Goal: Task Accomplishment & Management: Complete application form

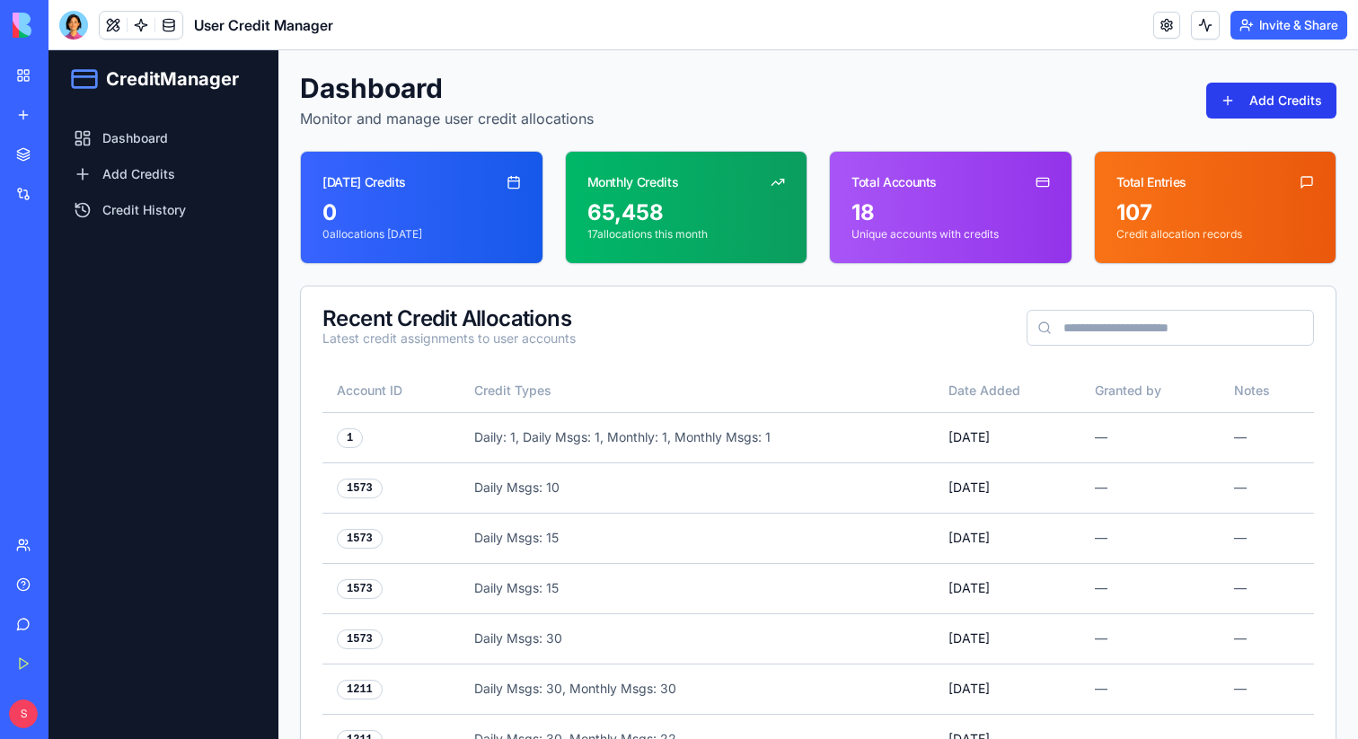
click at [1273, 87] on button "Add Credits" at bounding box center [1271, 101] width 130 height 36
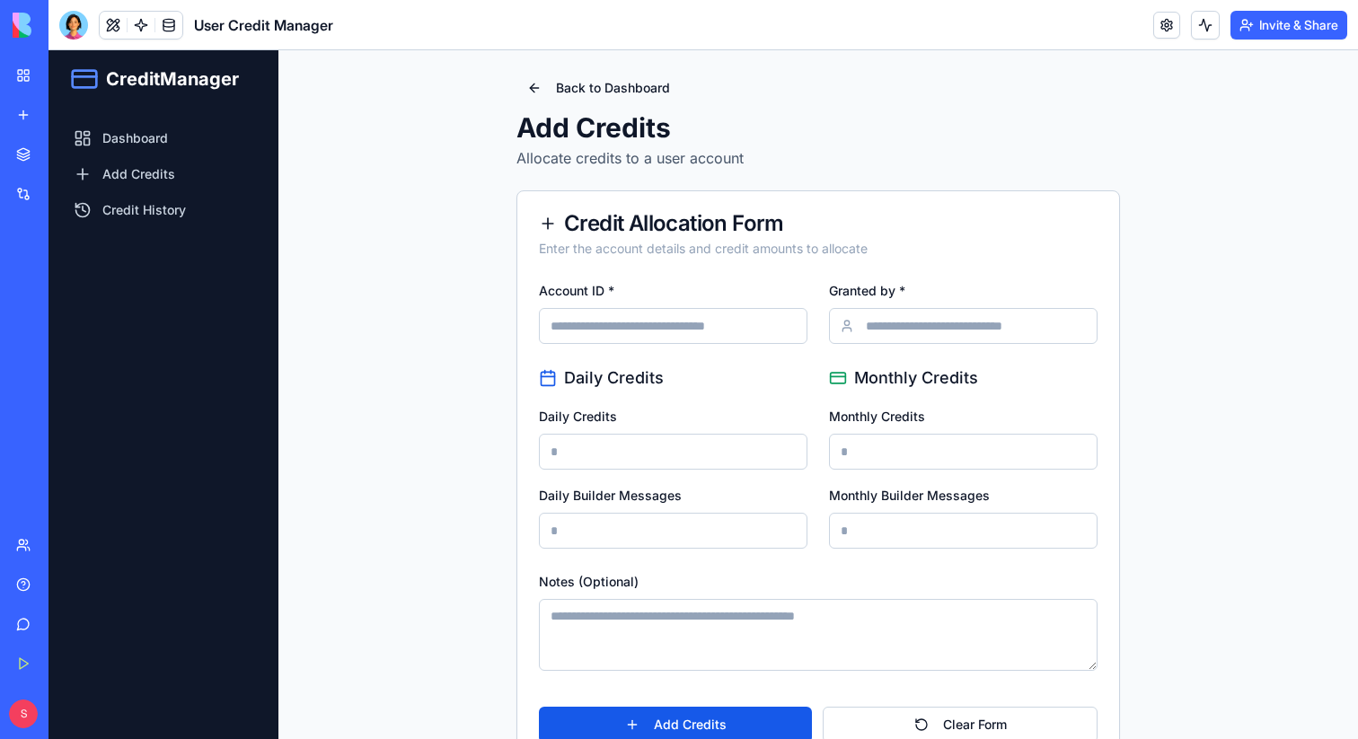
click at [682, 321] on input "Account ID *" at bounding box center [673, 326] width 269 height 36
paste input "****"
type input "****"
click at [911, 334] on input "Granted by *" at bounding box center [963, 326] width 269 height 36
type input "******"
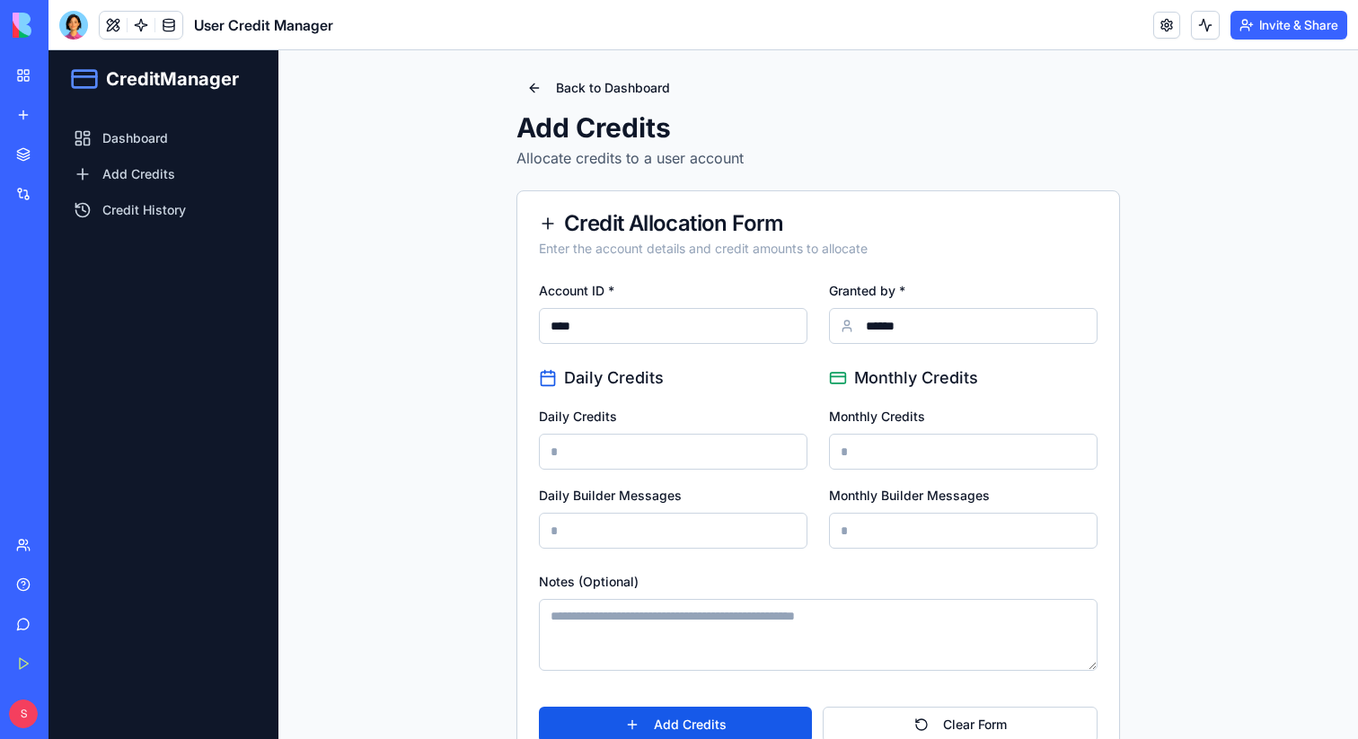
click at [665, 431] on div "Daily Credits" at bounding box center [673, 437] width 269 height 65
click at [665, 443] on input "Daily Credits" at bounding box center [673, 452] width 269 height 36
type input "*"
click at [886, 449] on input "Monthly Credits" at bounding box center [963, 452] width 269 height 36
type input "*"
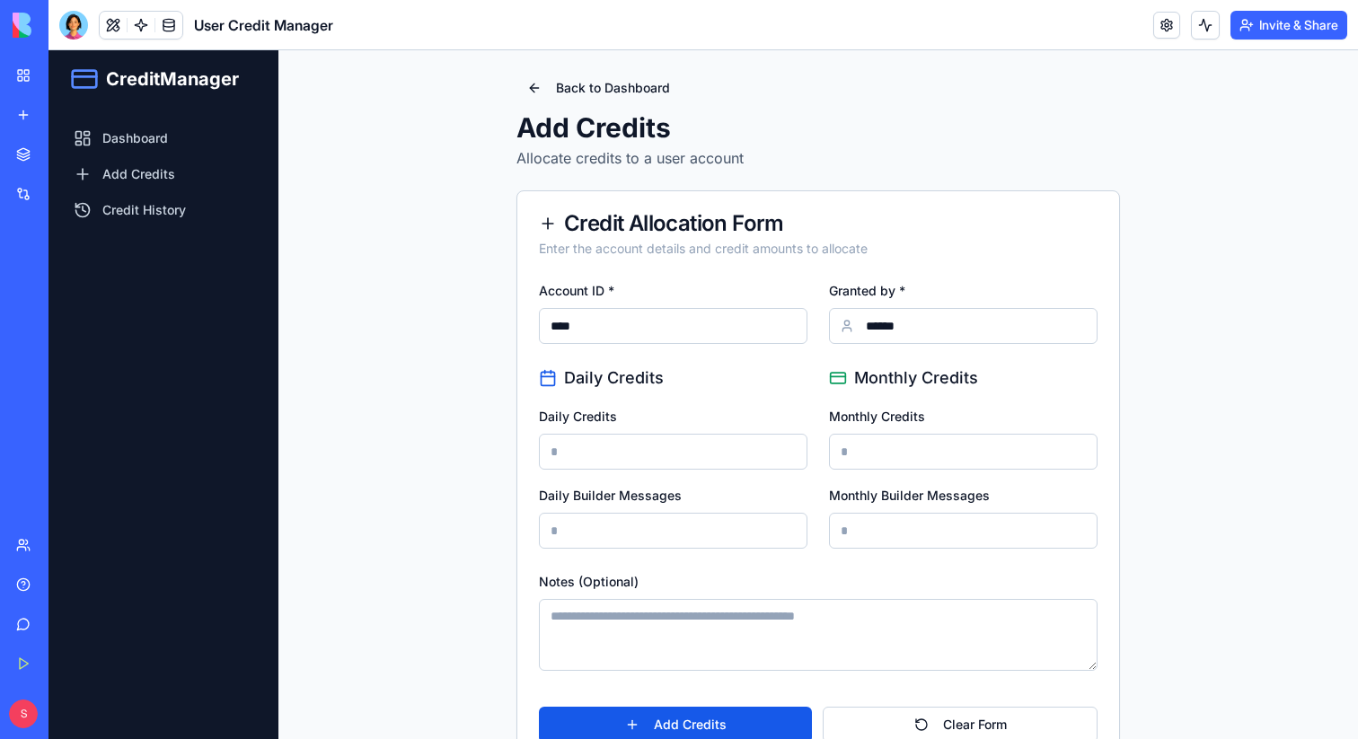
click at [608, 518] on input "Daily Builder Messages" at bounding box center [673, 531] width 269 height 36
type input "*"
click at [889, 528] on input "Monthly Builder Messages" at bounding box center [963, 531] width 269 height 36
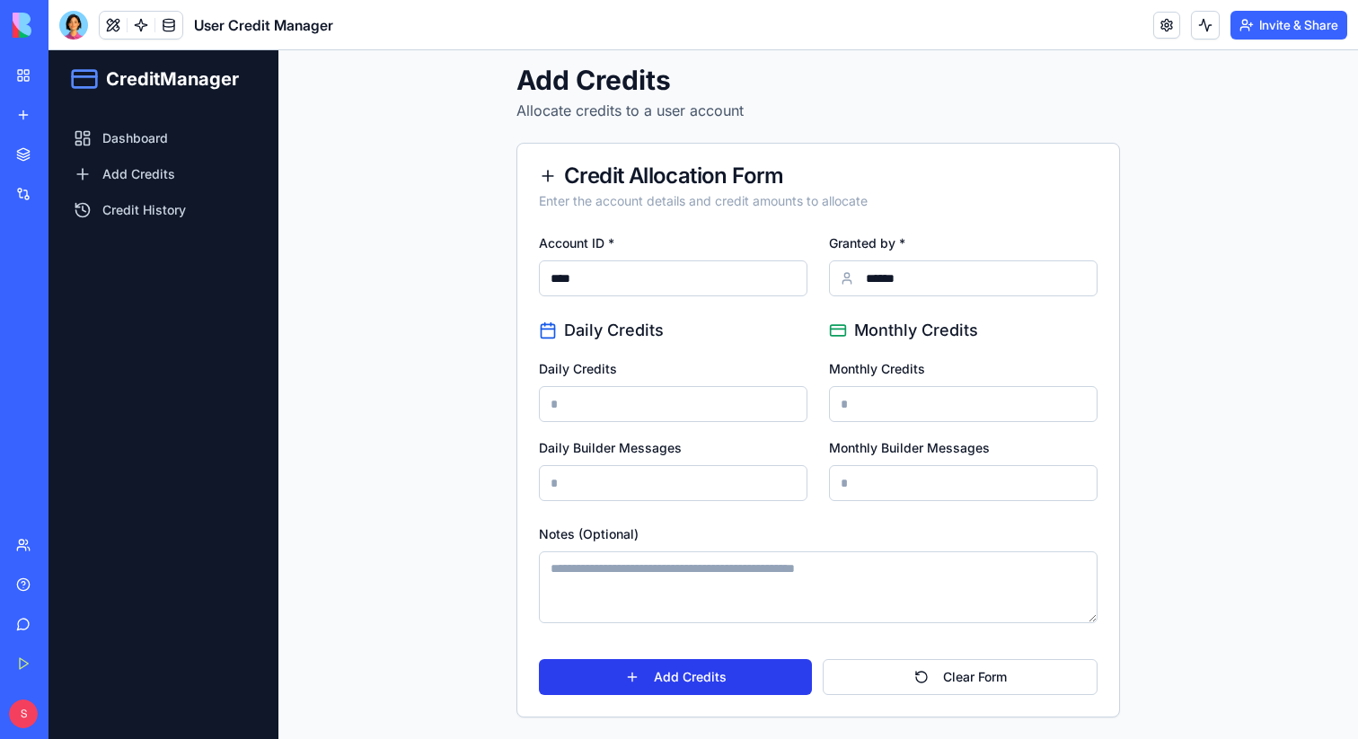
type input "*"
click at [695, 671] on button "Add Credits" at bounding box center [675, 677] width 273 height 36
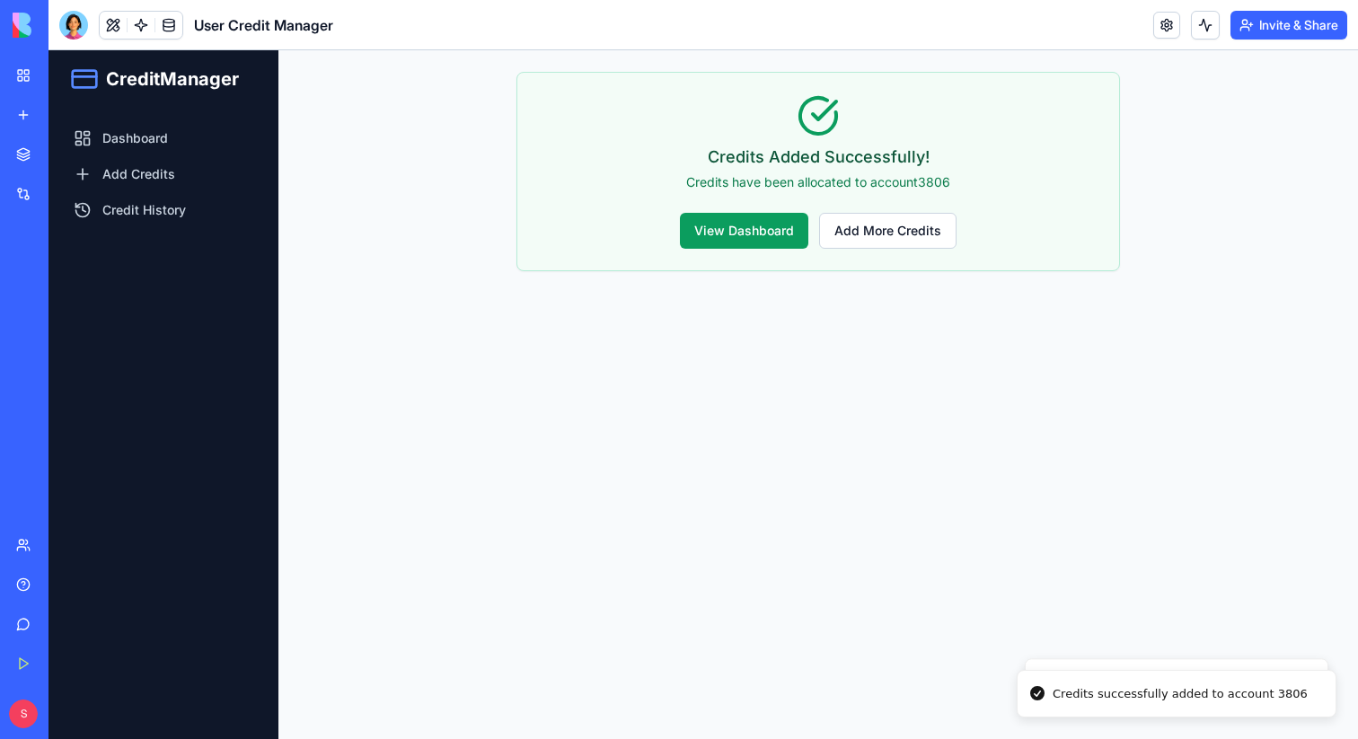
scroll to position [0, 0]
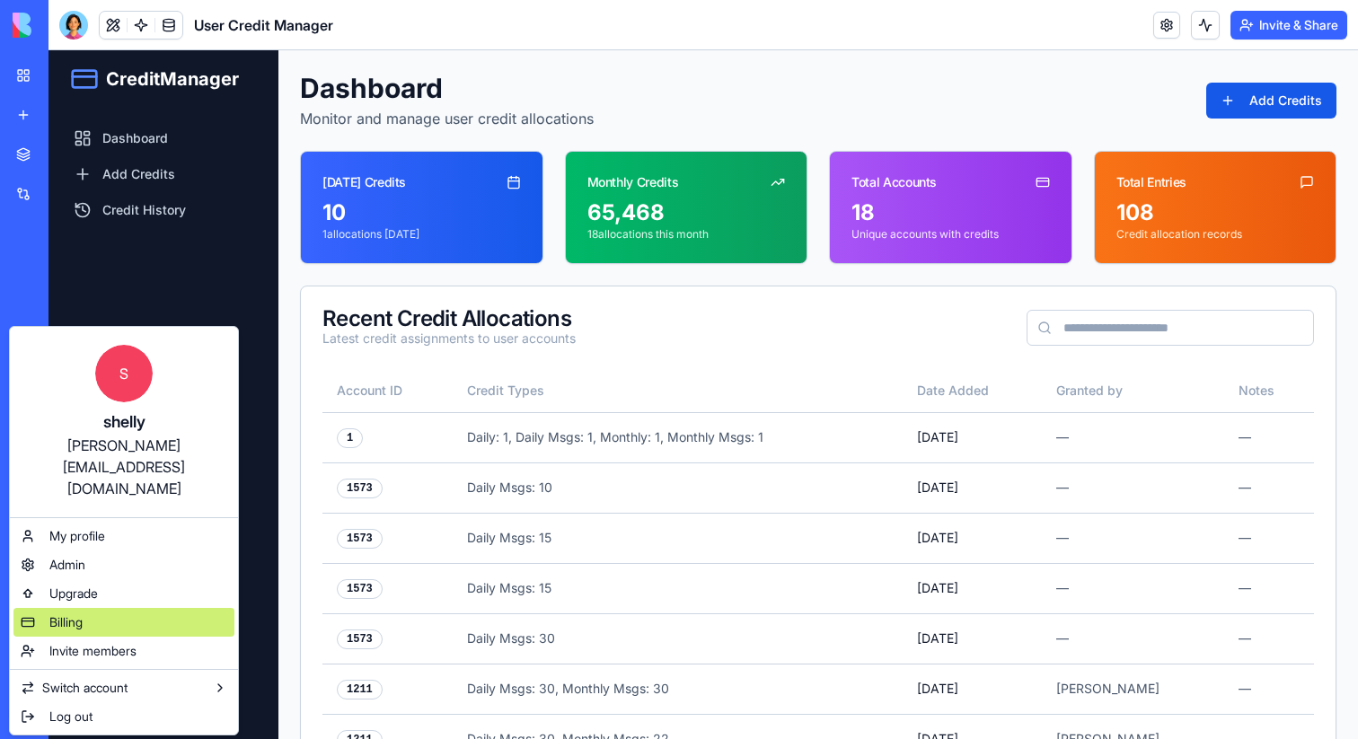
click at [65, 608] on div "Billing" at bounding box center [123, 622] width 221 height 29
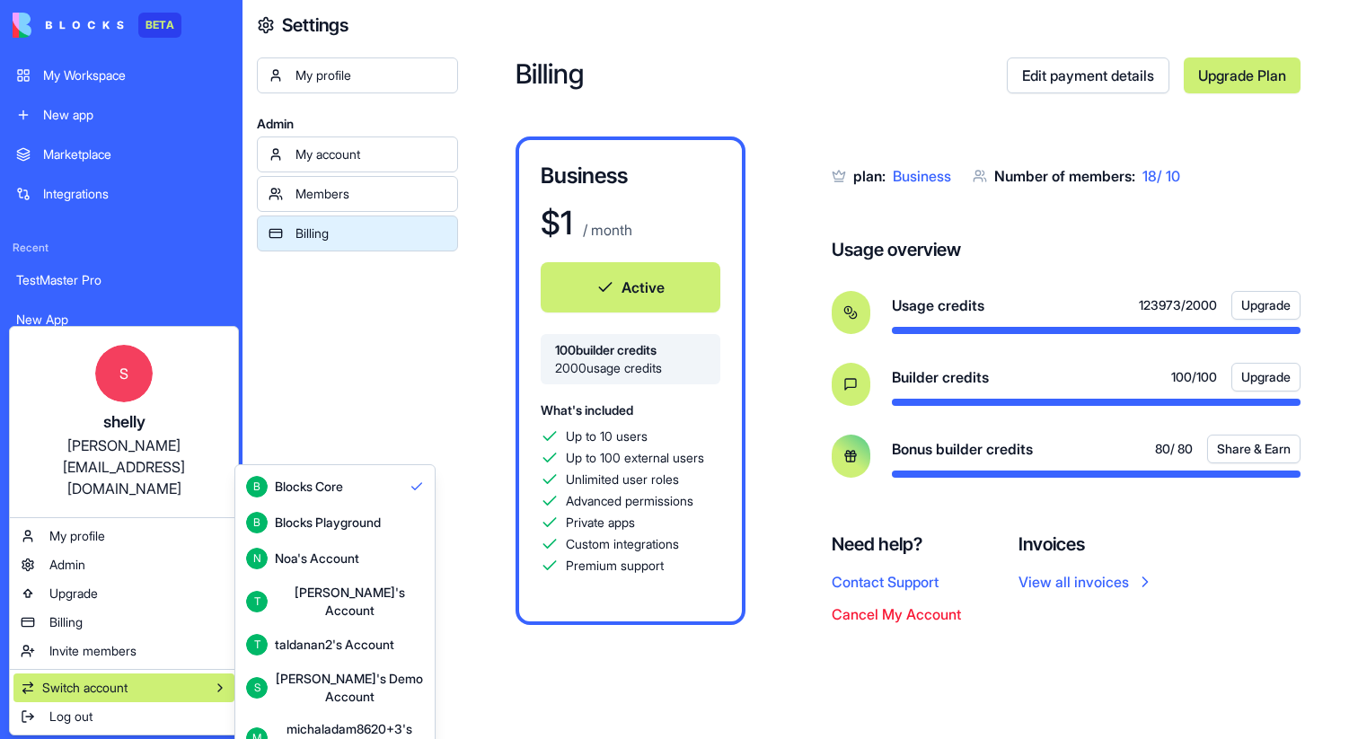
click at [328, 720] on div "michaladam8620+3's Account" at bounding box center [349, 738] width 149 height 36
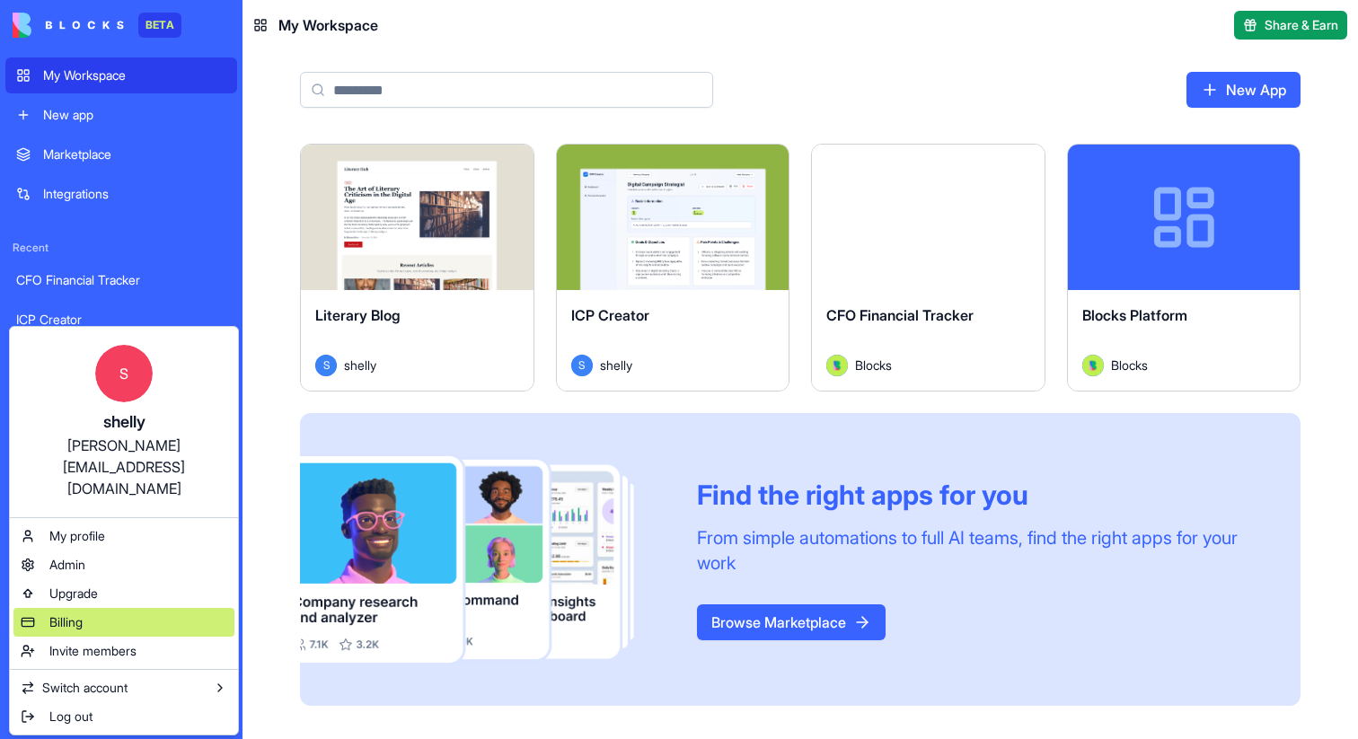
click at [58, 613] on span "Billing" at bounding box center [65, 622] width 33 height 18
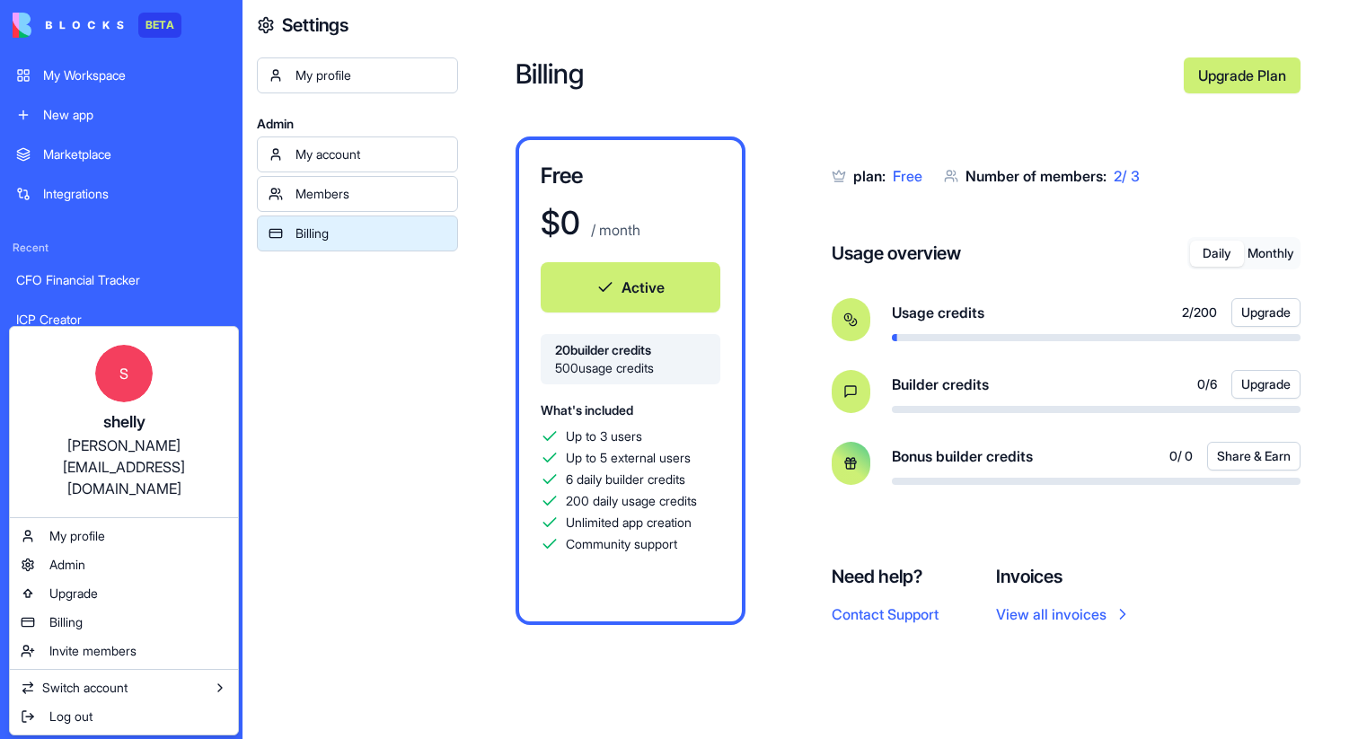
click at [288, 493] on html "BETA My Workspace New app Marketplace Integrations Recent CFO Financial Tracker…" at bounding box center [679, 369] width 1358 height 739
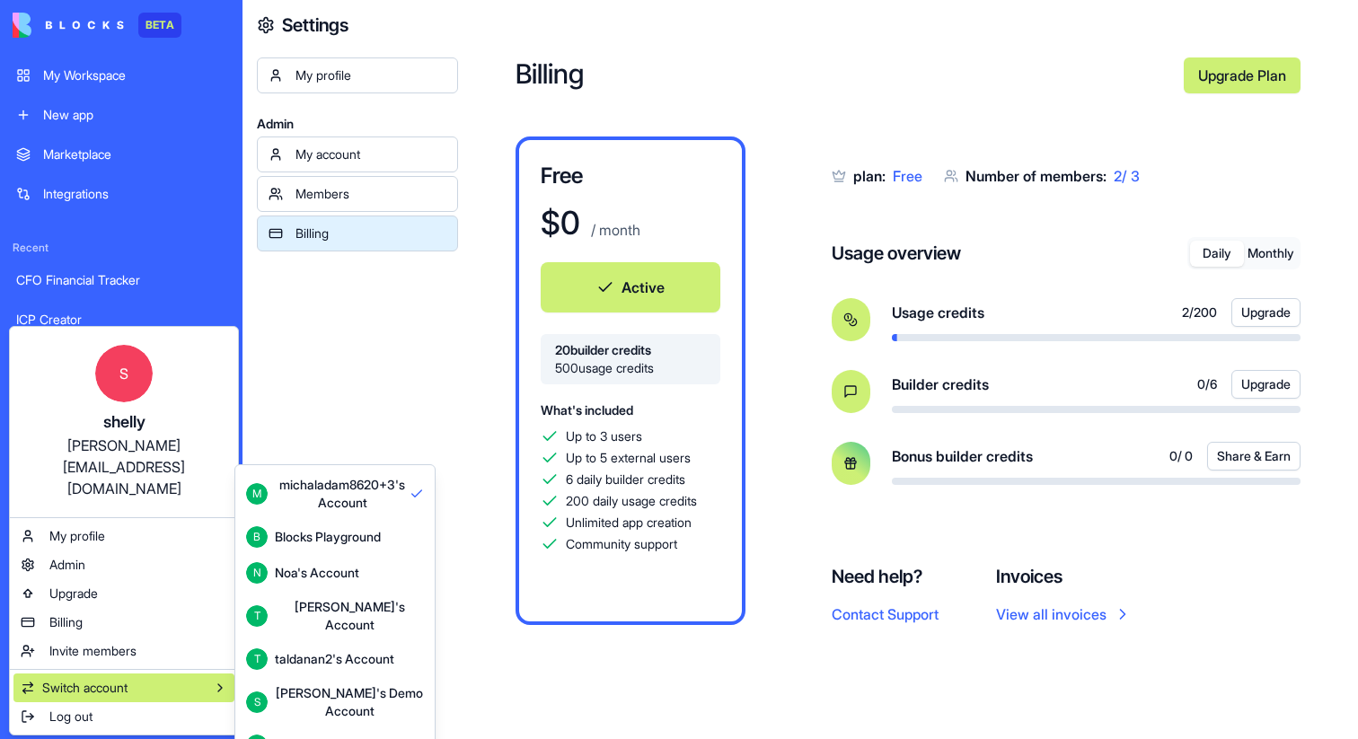
click at [324, 692] on button "S Shelly's Demo Account" at bounding box center [335, 702] width 192 height 50
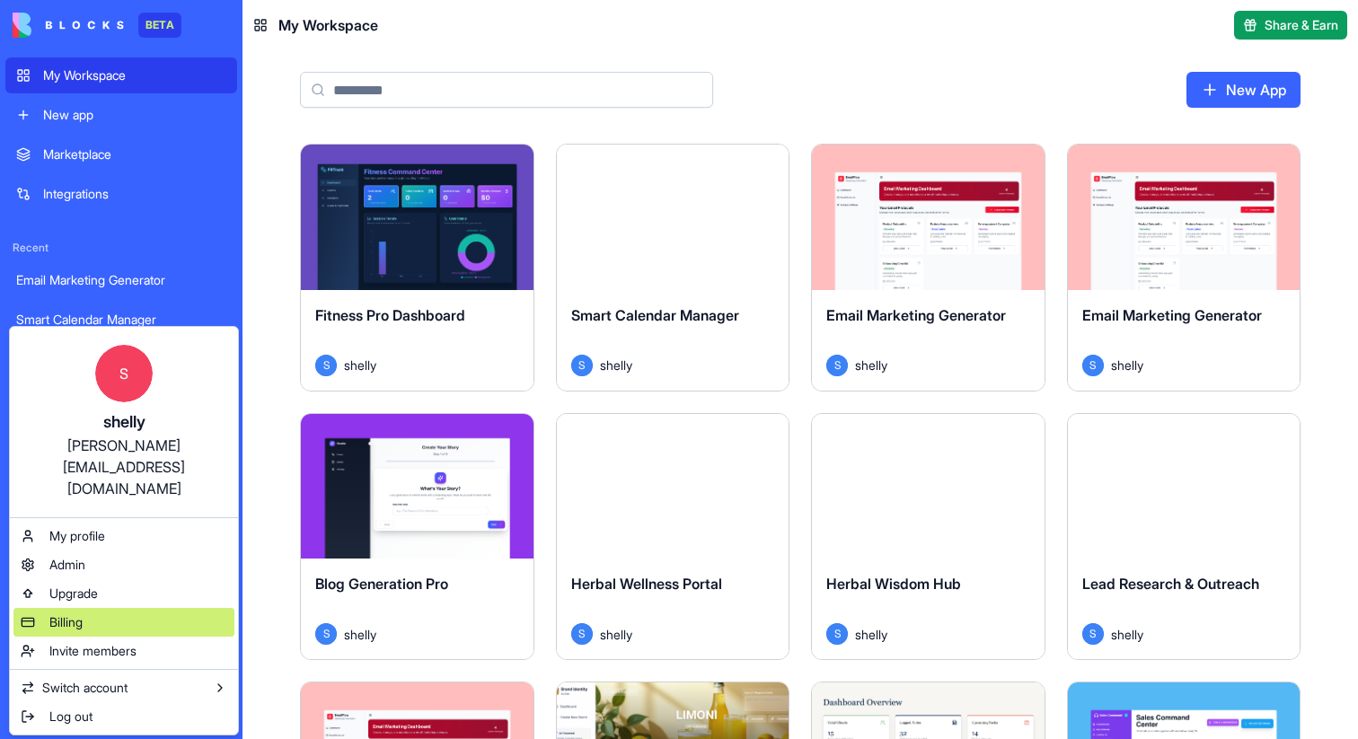
click at [52, 613] on span "Billing" at bounding box center [65, 622] width 33 height 18
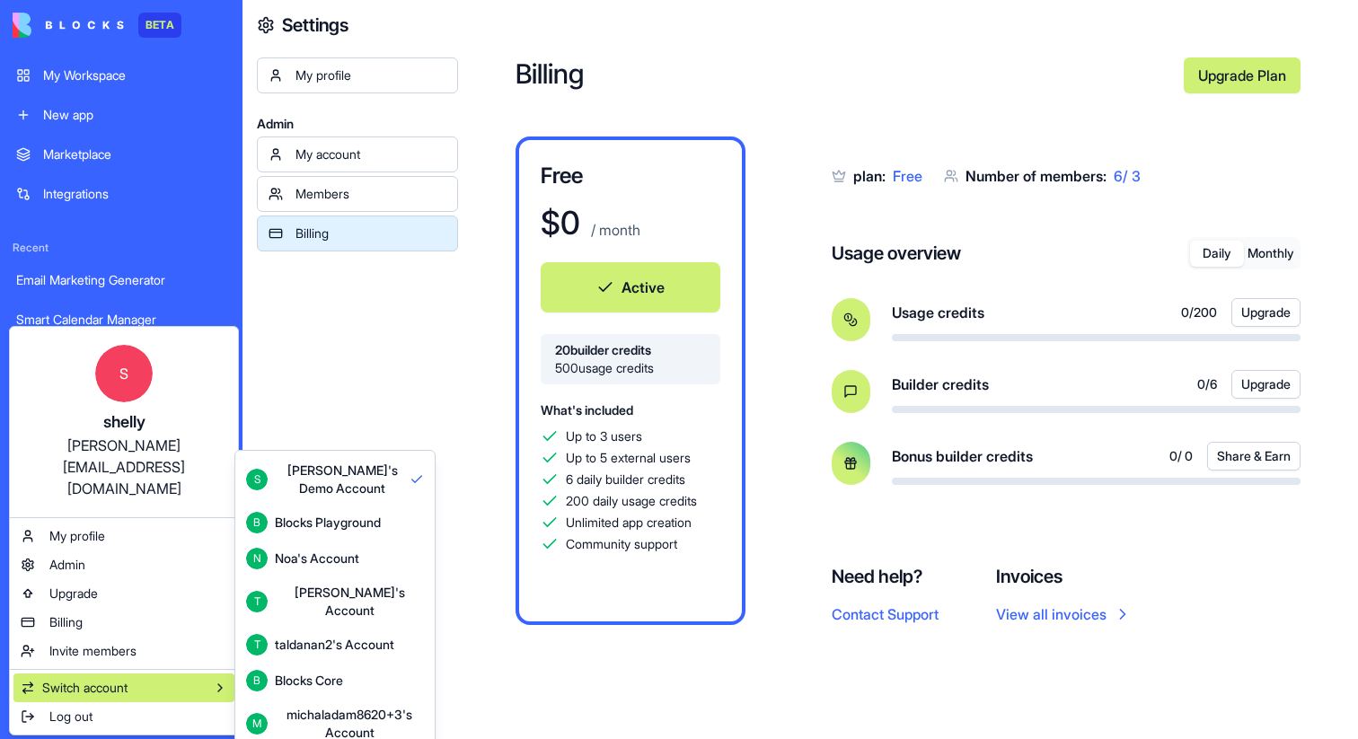
click at [329, 674] on div "Blocks Core" at bounding box center [309, 681] width 68 height 18
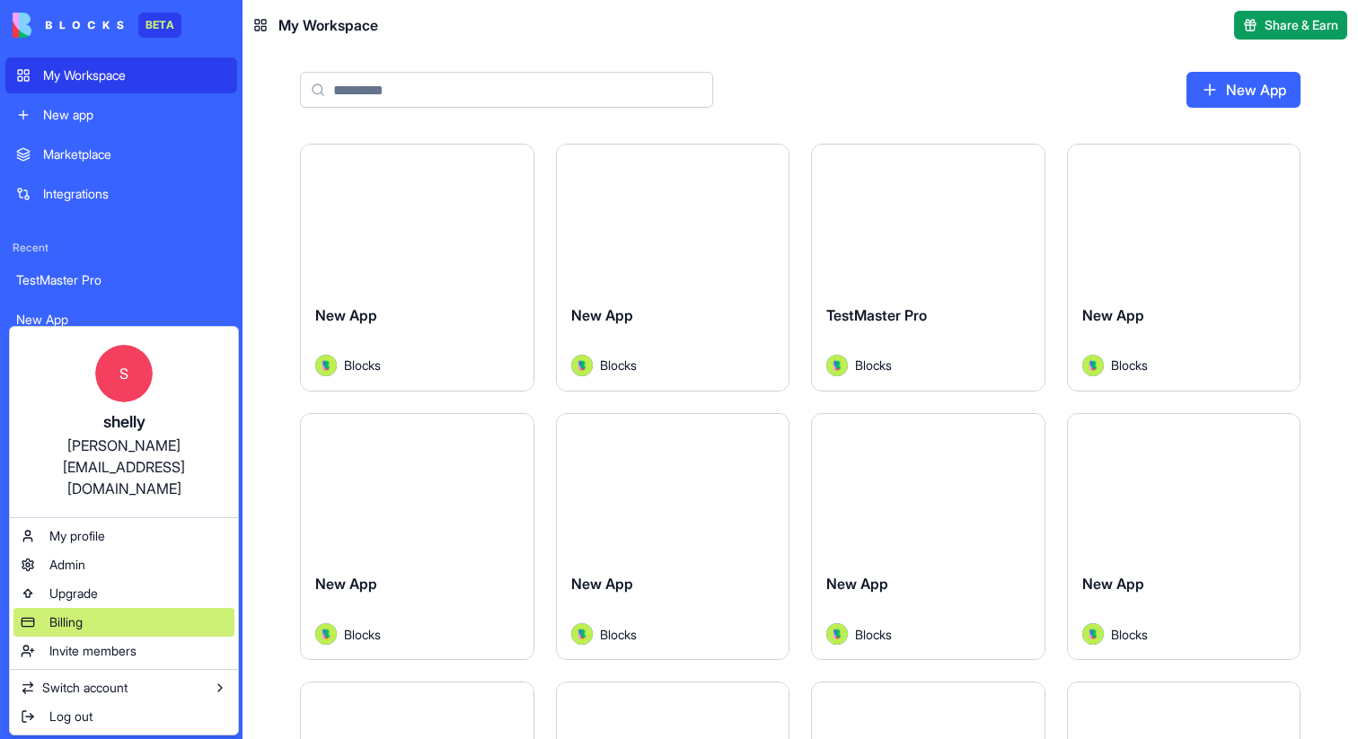
click at [61, 613] on span "Billing" at bounding box center [65, 622] width 33 height 18
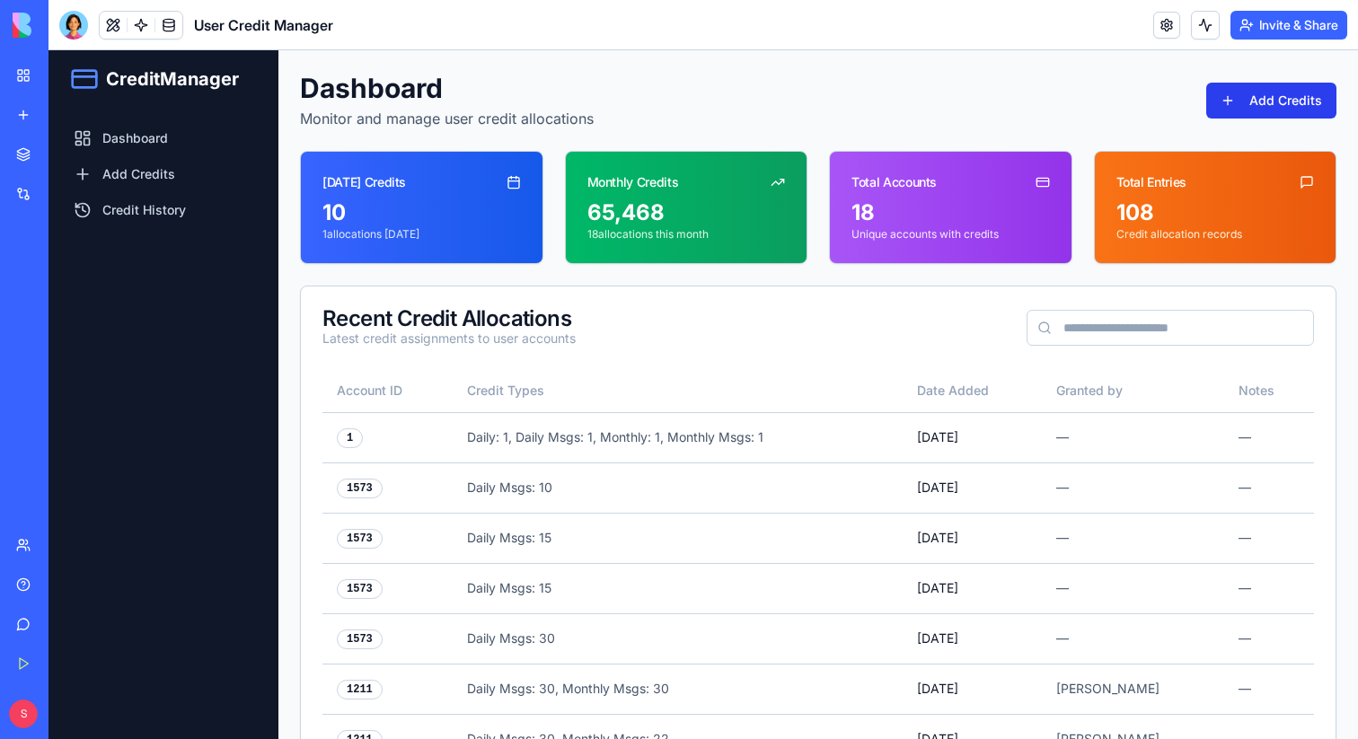
click at [1236, 94] on button "Add Credits" at bounding box center [1271, 101] width 130 height 36
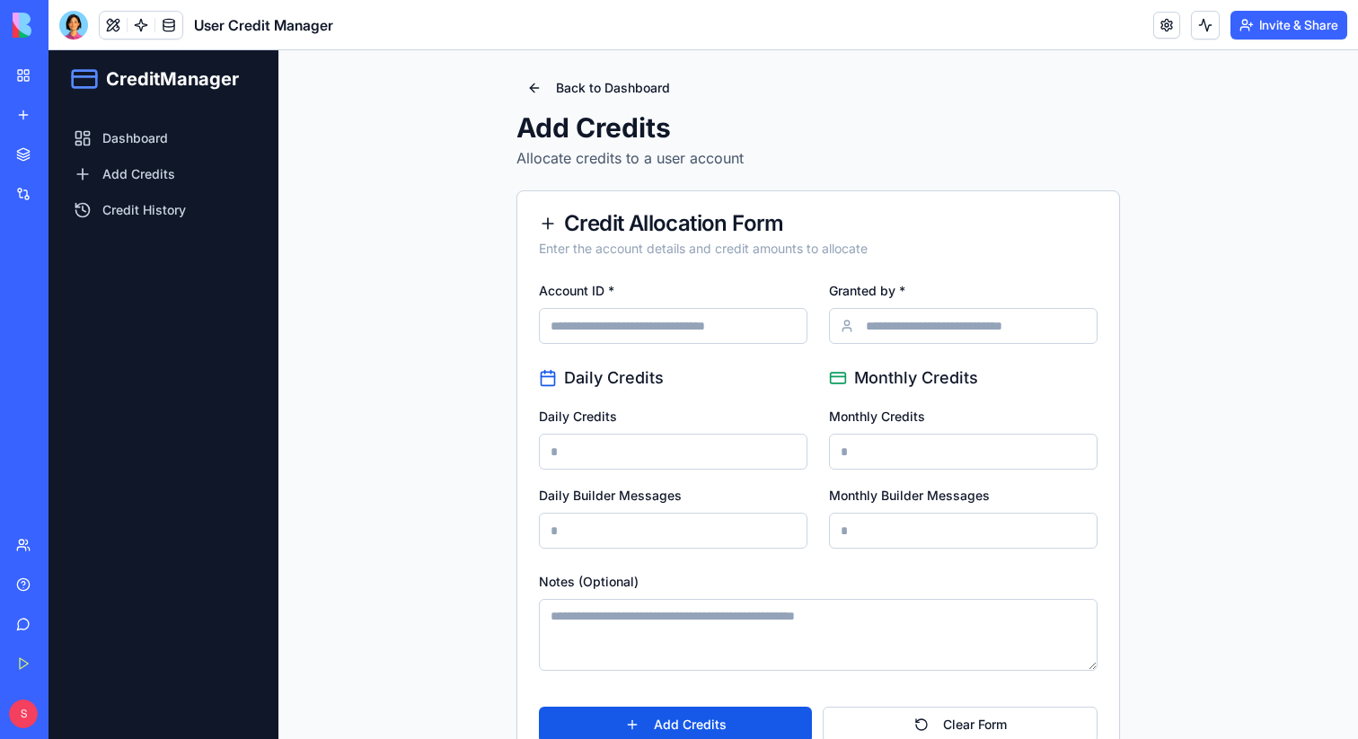
click at [645, 327] on input "Account ID *" at bounding box center [673, 326] width 269 height 36
paste input "****"
type input "****"
click at [911, 329] on input "Granted by *" at bounding box center [963, 326] width 269 height 36
type input "******"
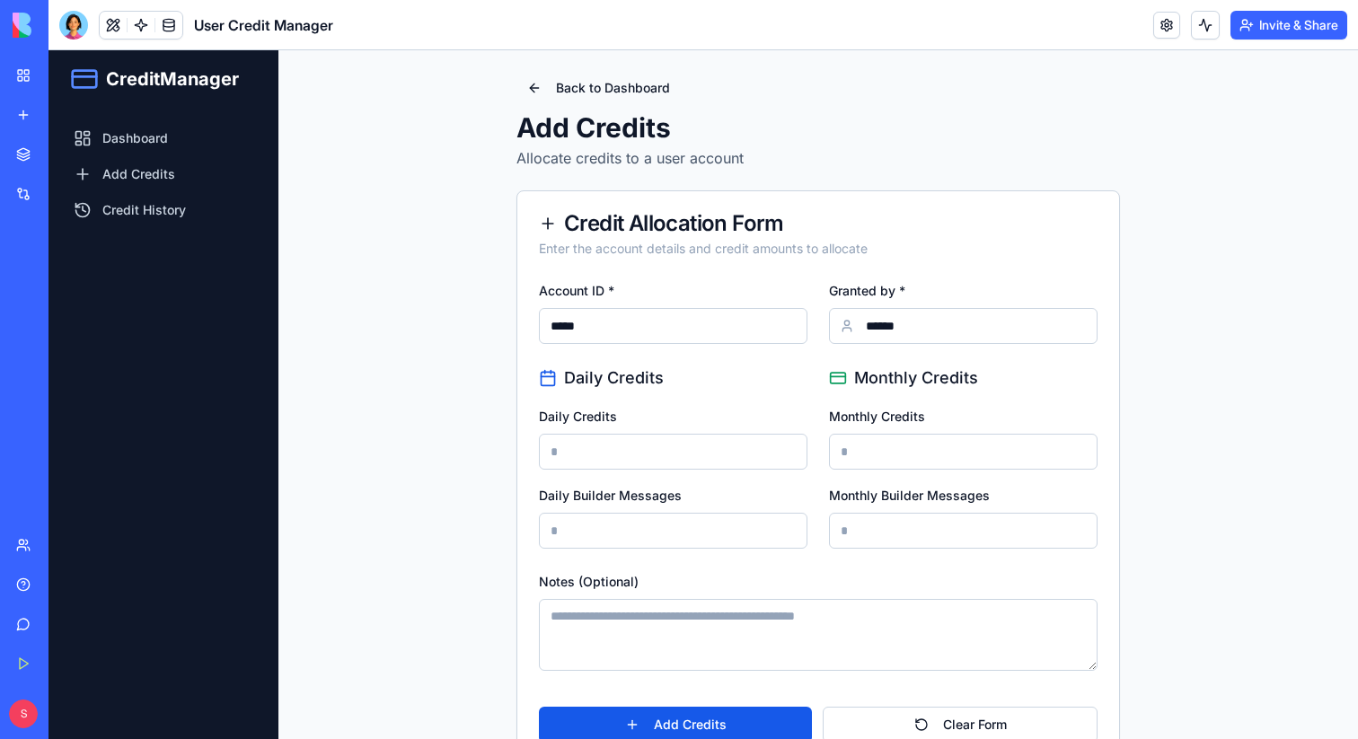
click at [714, 425] on div "Daily Credits" at bounding box center [673, 437] width 269 height 65
click at [714, 446] on input "Daily Credits" at bounding box center [673, 452] width 269 height 36
type input "*"
click at [862, 462] on input "Monthly Credits" at bounding box center [963, 452] width 269 height 36
type input "*"
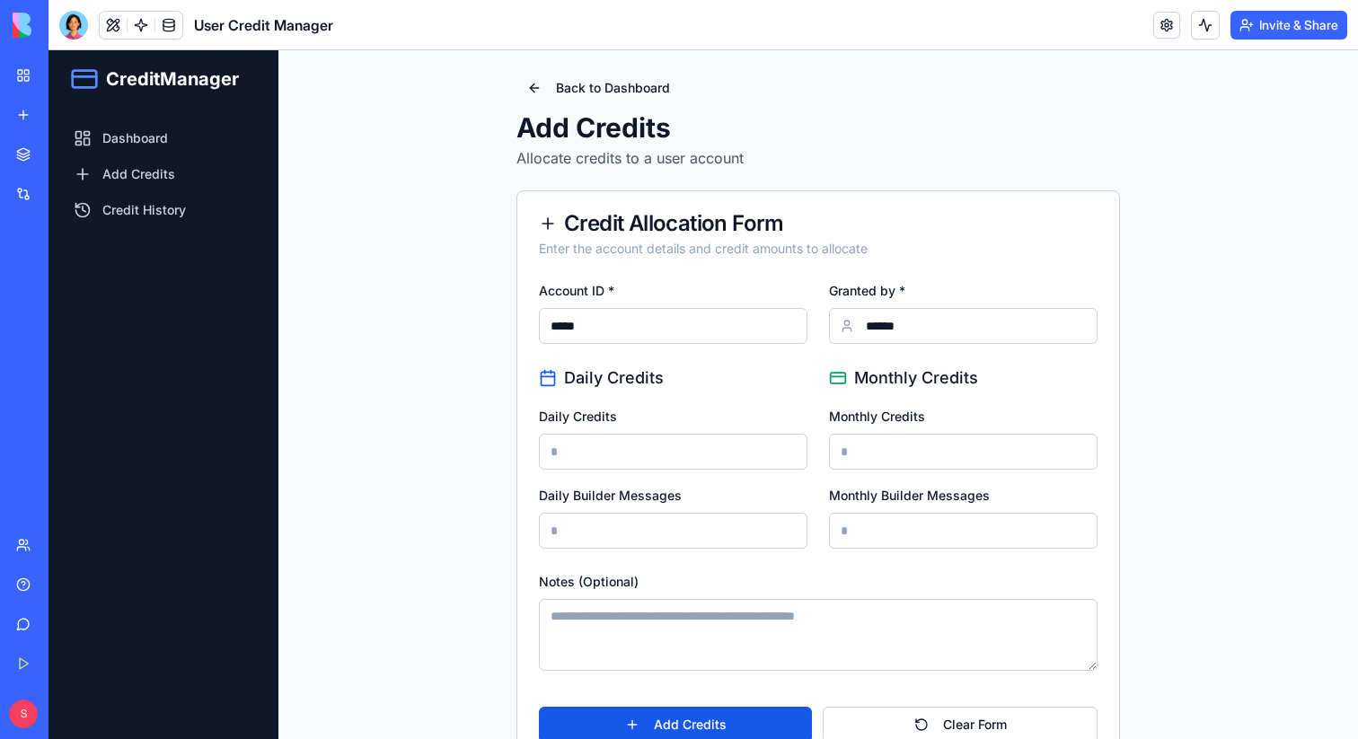
click at [688, 522] on input "Daily Builder Messages" at bounding box center [673, 531] width 269 height 36
type input "*"
click at [882, 530] on input "Monthly Builder Messages" at bounding box center [963, 531] width 269 height 36
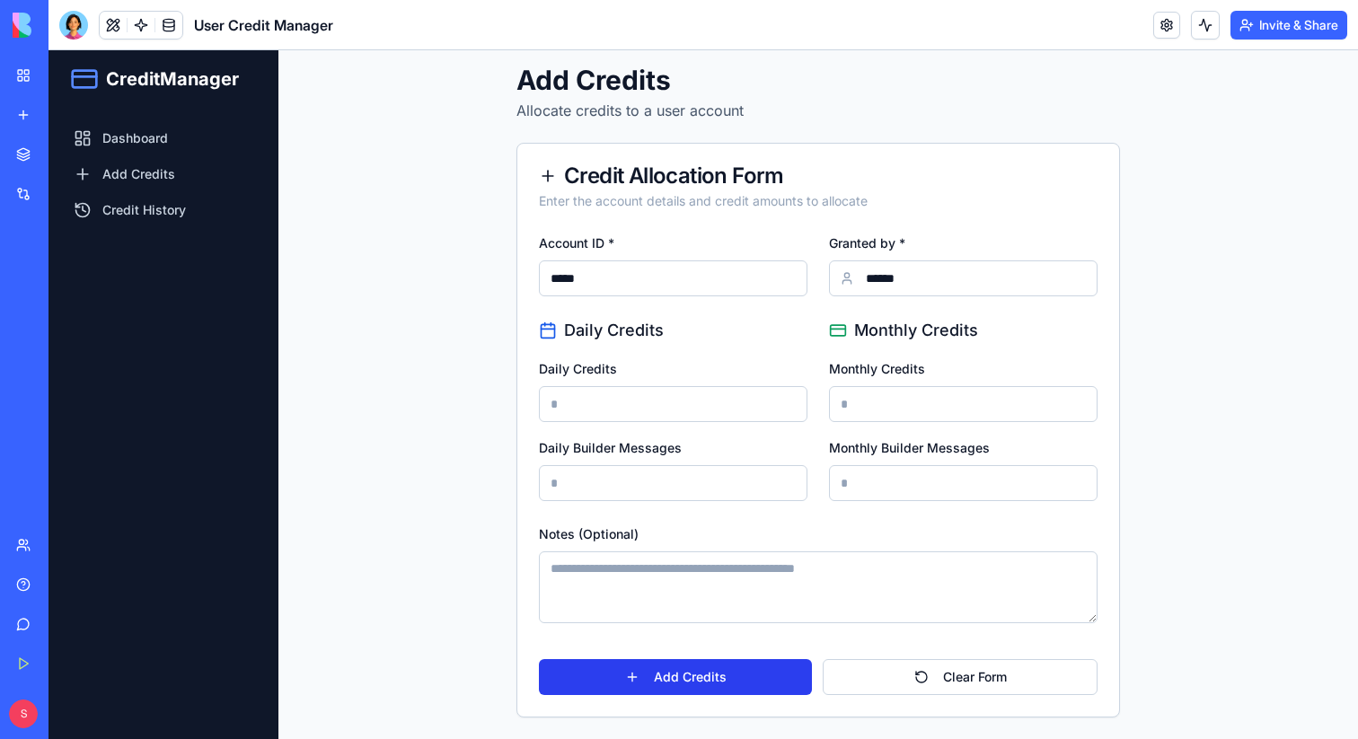
type input "*"
click at [723, 672] on button "Add Credits" at bounding box center [675, 677] width 273 height 36
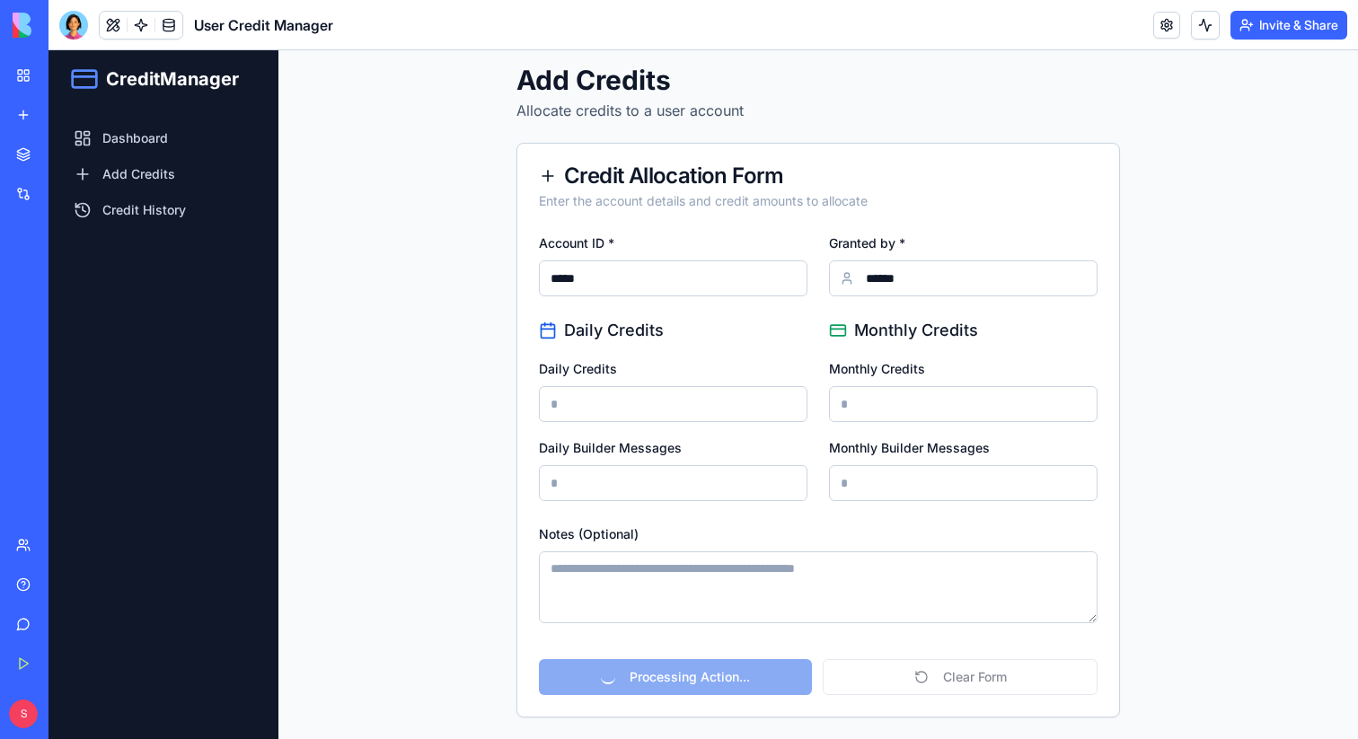
scroll to position [0, 0]
